Goal: Information Seeking & Learning: Find specific fact

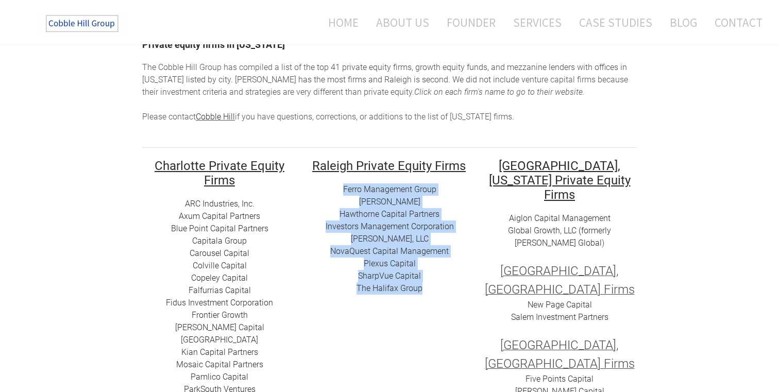
drag, startPoint x: 330, startPoint y: 186, endPoint x: 424, endPoint y: 286, distance: 138.1
click at [424, 286] on div "Ferro Management Group [PERSON_NAME] [PERSON_NAME] Capital Partners Investors M…" at bounding box center [389, 238] width 154 height 111
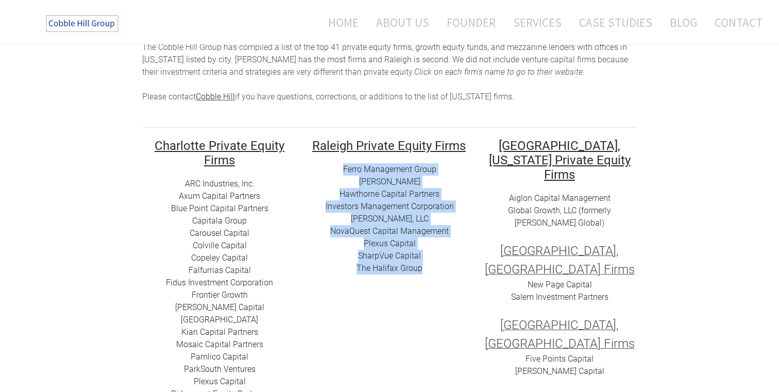
scroll to position [105, 0]
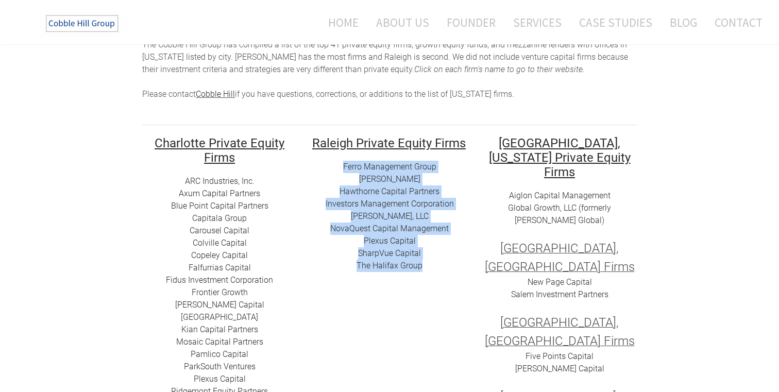
click at [425, 279] on td "​ ​ Raleigh Private Equity Firms Ferro Management Group [PERSON_NAME] [PERSON_N…" at bounding box center [389, 360] width 170 height 451
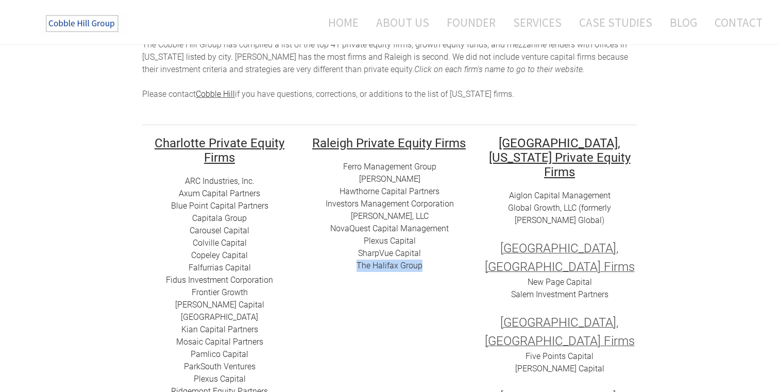
drag, startPoint x: 426, startPoint y: 264, endPoint x: 351, endPoint y: 263, distance: 74.7
click at [351, 263] on div "Ferro Management Group [PERSON_NAME] [PERSON_NAME] Capital Partners Investors M…" at bounding box center [389, 216] width 154 height 111
copy link "​​The Halifax Group"
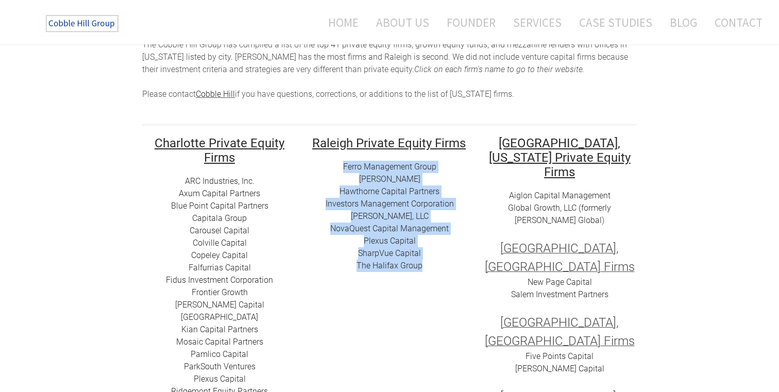
drag, startPoint x: 342, startPoint y: 164, endPoint x: 433, endPoint y: 267, distance: 137.2
click at [433, 267] on div "Ferro Management Group [PERSON_NAME] [PERSON_NAME] Capital Partners Investors M…" at bounding box center [389, 216] width 154 height 111
copy div "Ferro Management Group [PERSON_NAME] [PERSON_NAME] Capital Partners Investors M…"
